Goal: Task Accomplishment & Management: Use online tool/utility

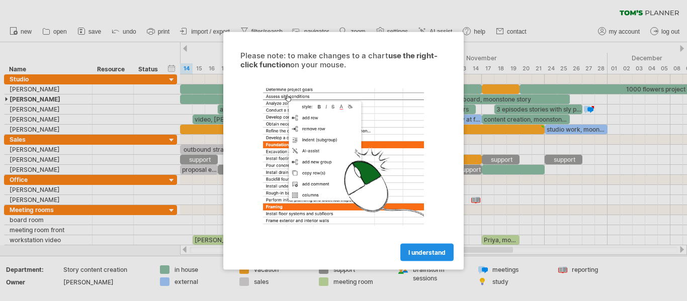
click at [426, 256] on link "I understand" at bounding box center [427, 253] width 53 height 18
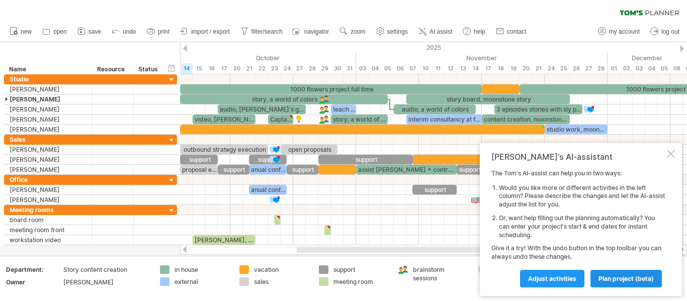
click at [641, 279] on span "plan project (beta)" at bounding box center [626, 279] width 55 height 8
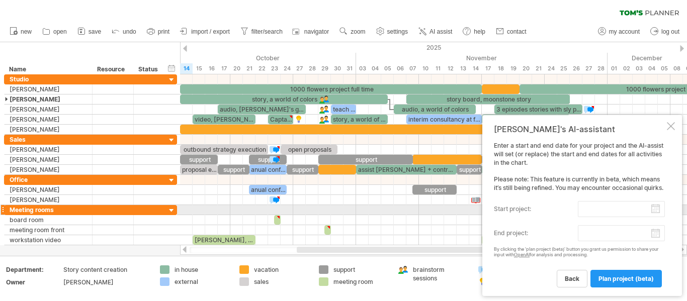
click at [657, 209] on input "start project:" at bounding box center [621, 209] width 87 height 16
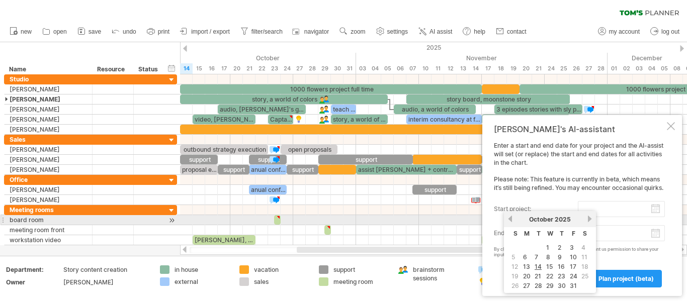
click at [509, 219] on link "previous" at bounding box center [511, 219] width 8 height 8
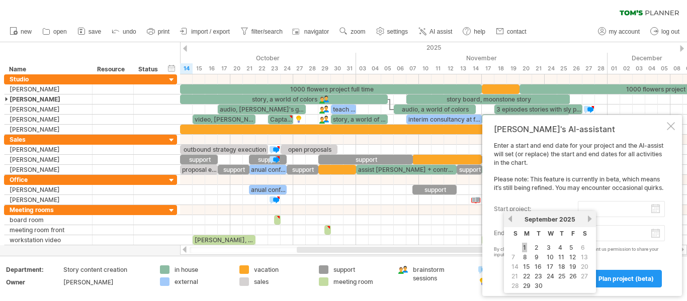
click at [526, 247] on link "1" at bounding box center [524, 248] width 5 height 10
type input "********"
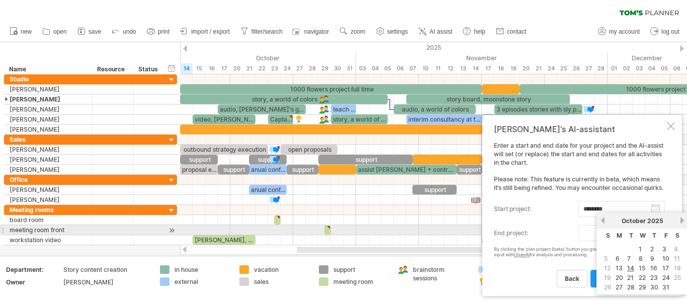
click at [656, 234] on body "progress(100%) Trying to reach [DOMAIN_NAME] Connected again... 0% clear filter…" at bounding box center [343, 151] width 687 height 303
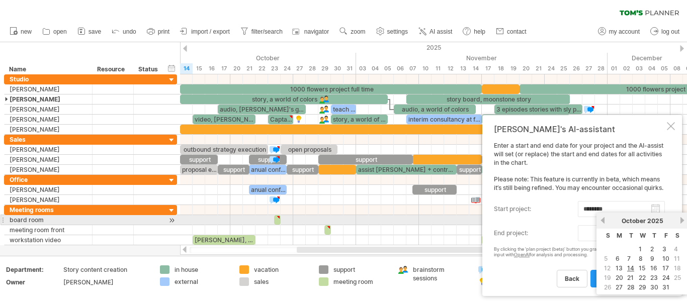
click at [682, 220] on link "next" at bounding box center [683, 221] width 8 height 8
click at [682, 220] on link "next" at bounding box center [682, 221] width 8 height 8
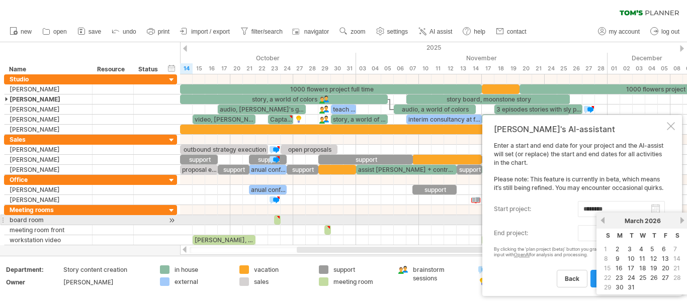
click at [682, 220] on link "next" at bounding box center [683, 221] width 8 height 8
click at [605, 223] on link "previous" at bounding box center [603, 221] width 8 height 8
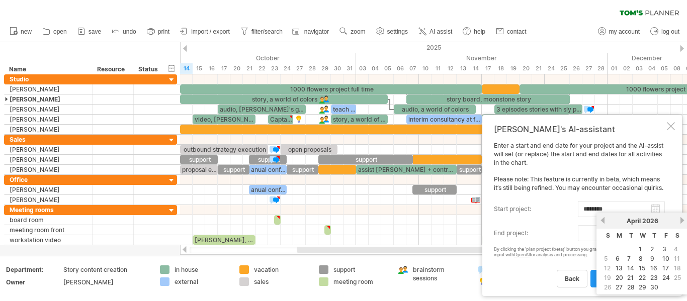
click at [624, 277] on td "20" at bounding box center [619, 278] width 11 height 9
type input "********"
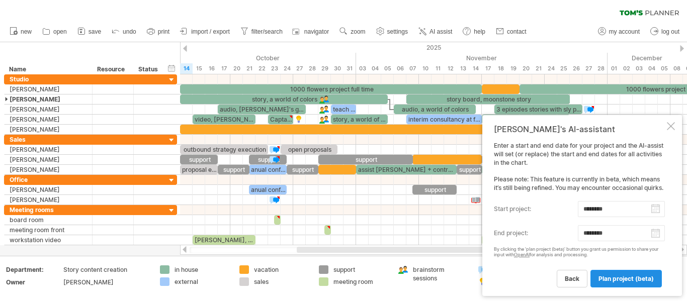
click at [611, 280] on span "plan project (beta)" at bounding box center [626, 279] width 55 height 8
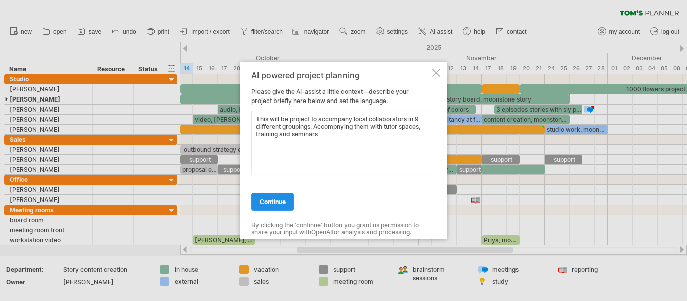
type textarea "This will be project to accompany local collaborators in 9 different groupings.…"
click at [280, 203] on span "continue" at bounding box center [273, 202] width 26 height 8
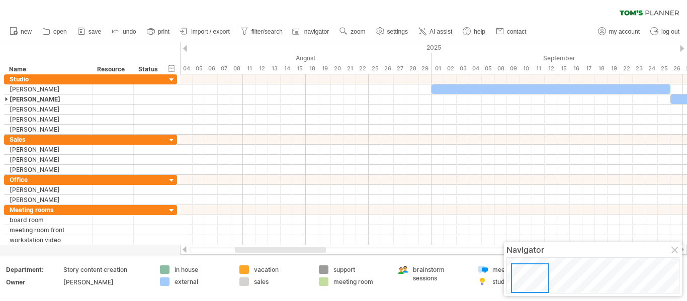
click at [186, 48] on div at bounding box center [185, 48] width 4 height 7
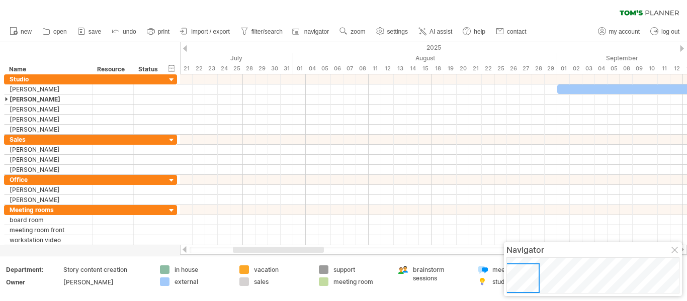
click at [186, 48] on div at bounding box center [185, 48] width 4 height 7
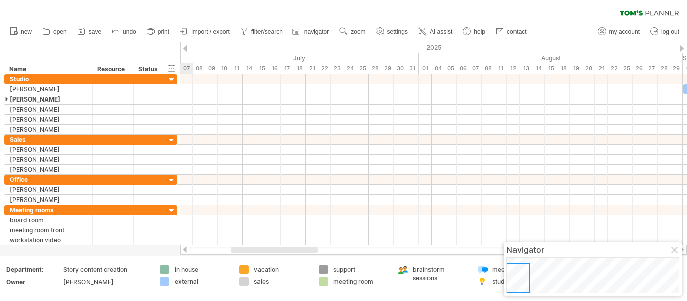
click at [186, 48] on div at bounding box center [185, 48] width 4 height 7
click at [682, 48] on div at bounding box center [682, 48] width 4 height 7
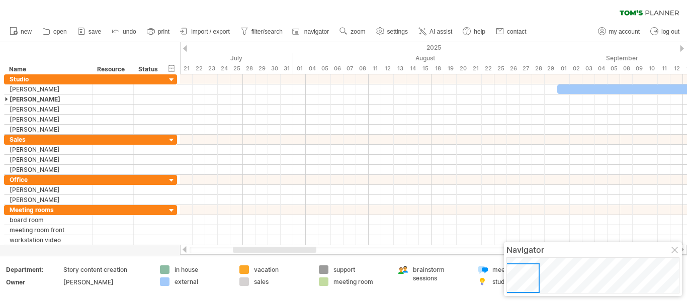
click at [682, 48] on div at bounding box center [682, 48] width 4 height 7
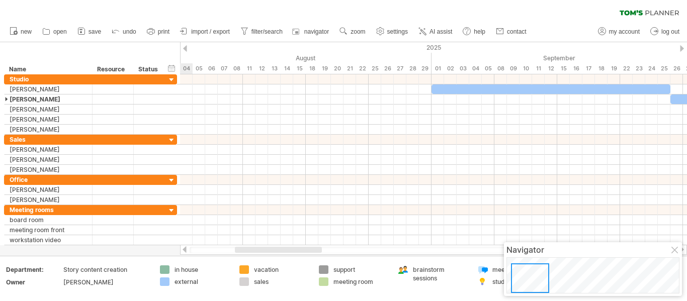
click at [682, 48] on div at bounding box center [682, 48] width 4 height 7
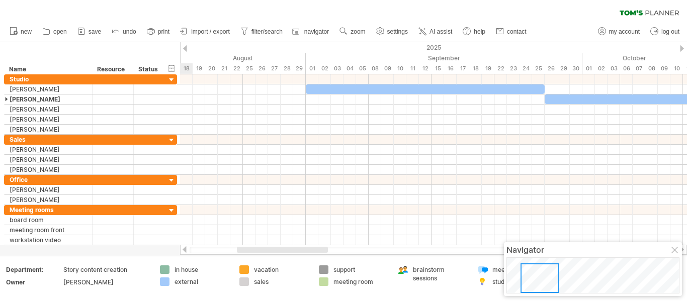
click at [682, 48] on div at bounding box center [682, 48] width 4 height 7
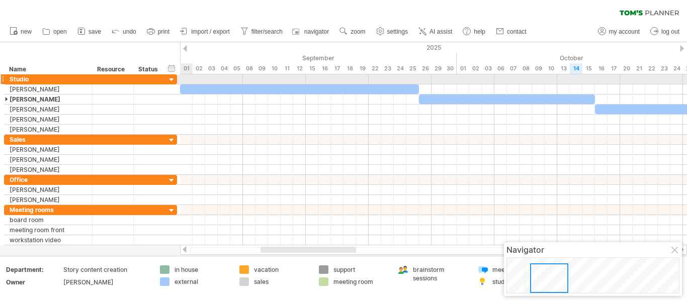
click at [169, 78] on div at bounding box center [172, 80] width 10 height 10
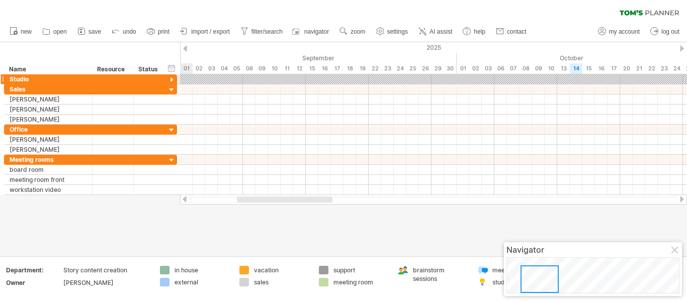
click at [169, 78] on div at bounding box center [172, 80] width 10 height 10
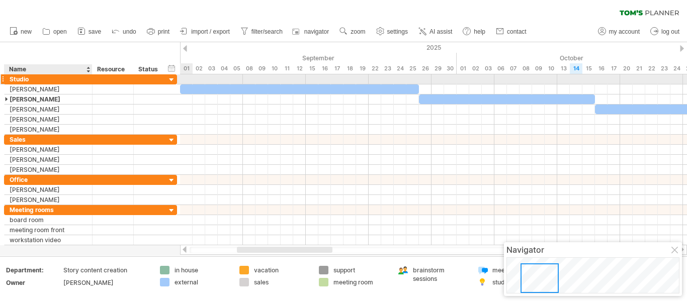
click at [33, 77] on div "Studio" at bounding box center [48, 79] width 77 height 10
type input "*"
type input "**********"
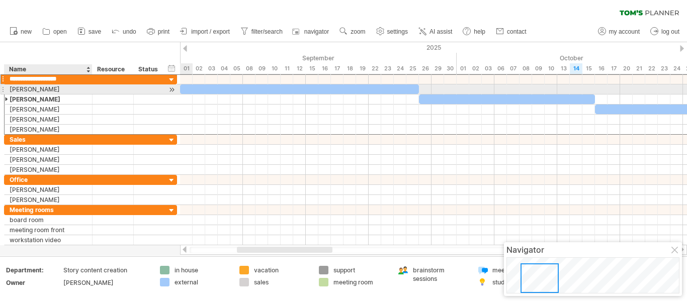
click at [39, 88] on div "[PERSON_NAME]" at bounding box center [48, 90] width 77 height 10
type input "*"
type input "******"
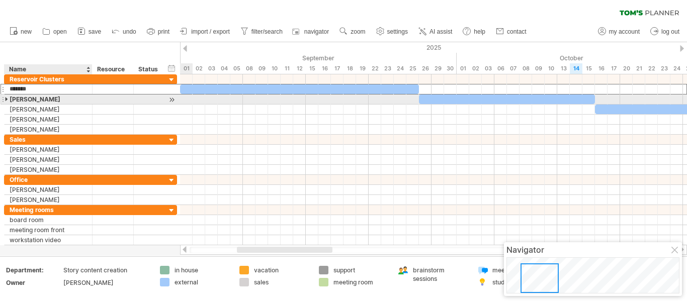
click at [46, 102] on div "[PERSON_NAME]" at bounding box center [48, 100] width 77 height 10
click at [8, 99] on div at bounding box center [7, 100] width 5 height 10
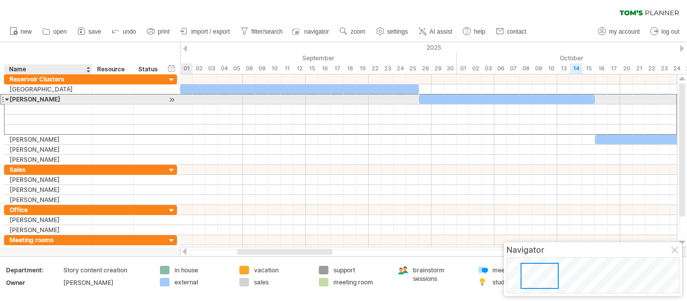
click at [8, 99] on div at bounding box center [7, 100] width 5 height 10
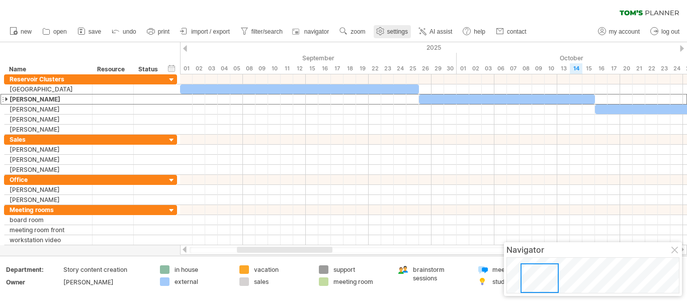
click at [391, 29] on span "settings" at bounding box center [397, 31] width 21 height 7
select select "*"
select select "**"
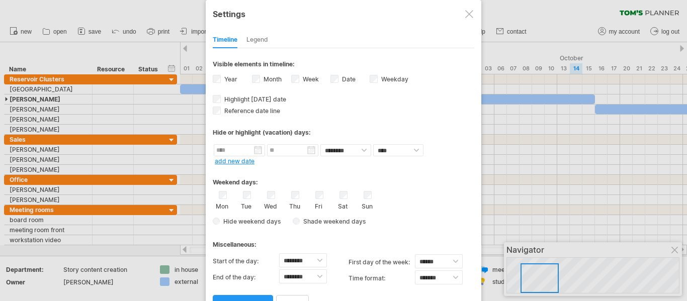
click at [466, 15] on div at bounding box center [469, 14] width 8 height 8
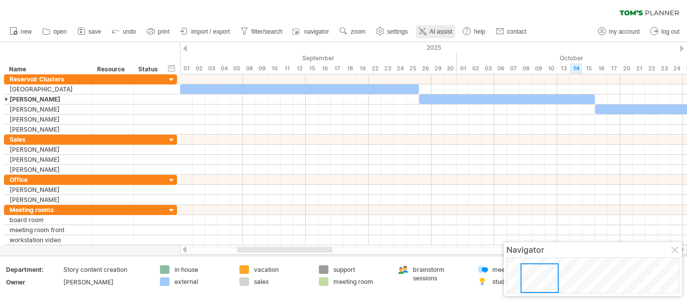
click at [439, 32] on span "AI assist" at bounding box center [441, 31] width 23 height 7
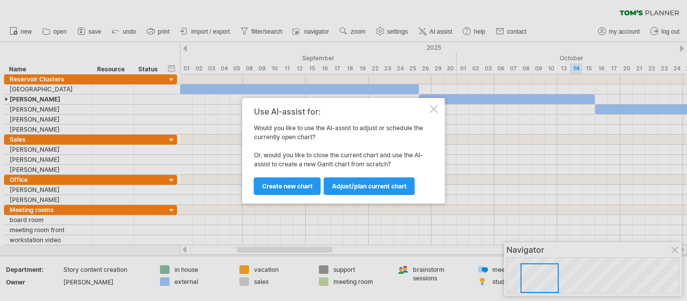
click at [432, 107] on div at bounding box center [434, 109] width 8 height 8
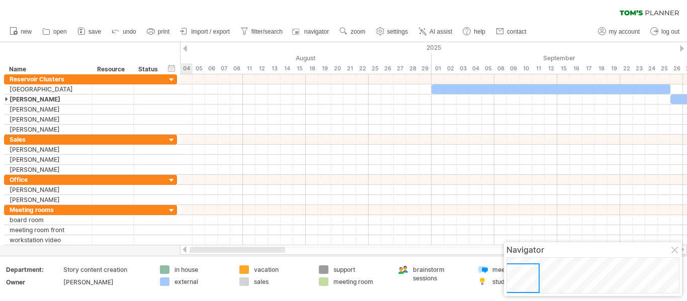
drag, startPoint x: 313, startPoint y: 252, endPoint x: 193, endPoint y: 252, distance: 120.3
click at [193, 252] on div at bounding box center [238, 250] width 96 height 6
click at [25, 32] on span "new" at bounding box center [26, 31] width 11 height 7
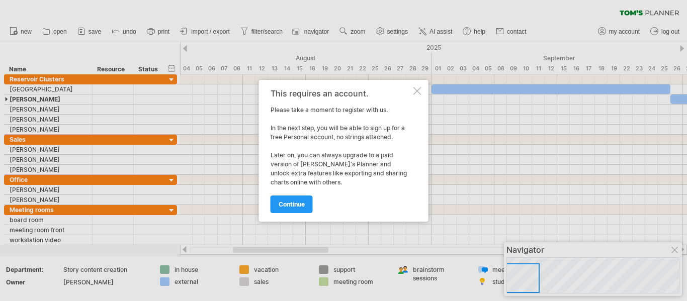
click at [280, 203] on span "continue" at bounding box center [292, 205] width 26 height 8
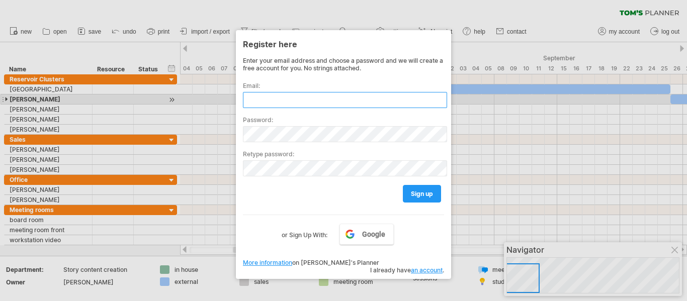
click at [267, 102] on input "text" at bounding box center [345, 100] width 204 height 16
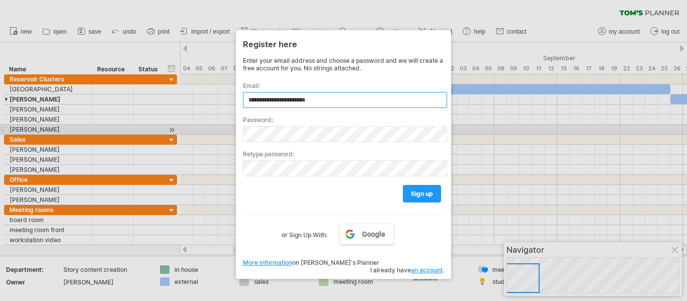
type input "**********"
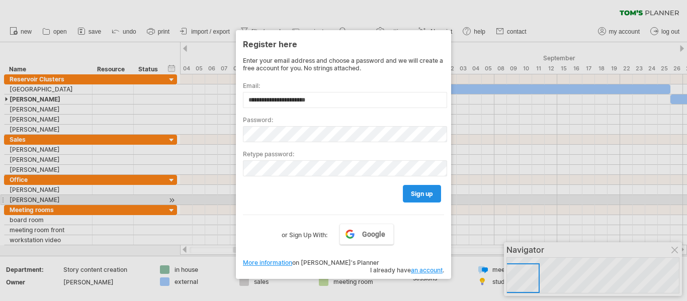
click at [432, 196] on span "sign up" at bounding box center [422, 194] width 22 height 8
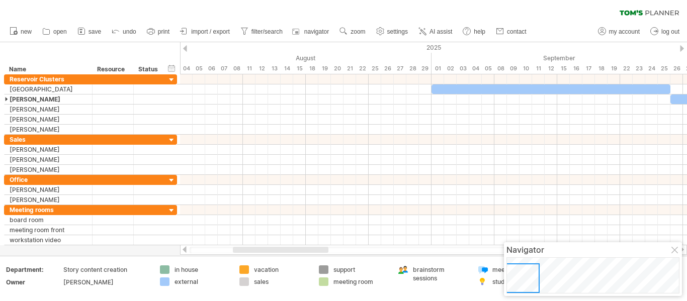
click at [645, 11] on icon at bounding box center [649, 13] width 59 height 6
